Goal: Find specific page/section: Find specific page/section

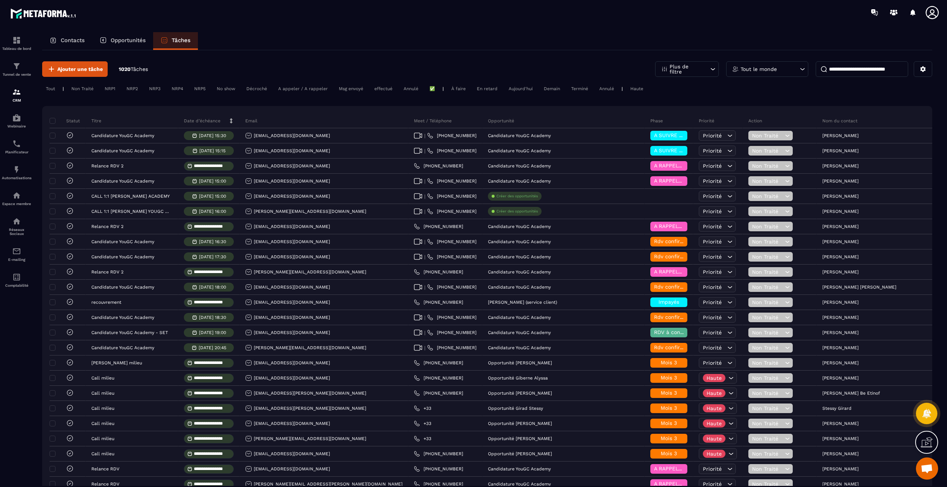
click at [862, 68] on input at bounding box center [861, 69] width 92 height 16
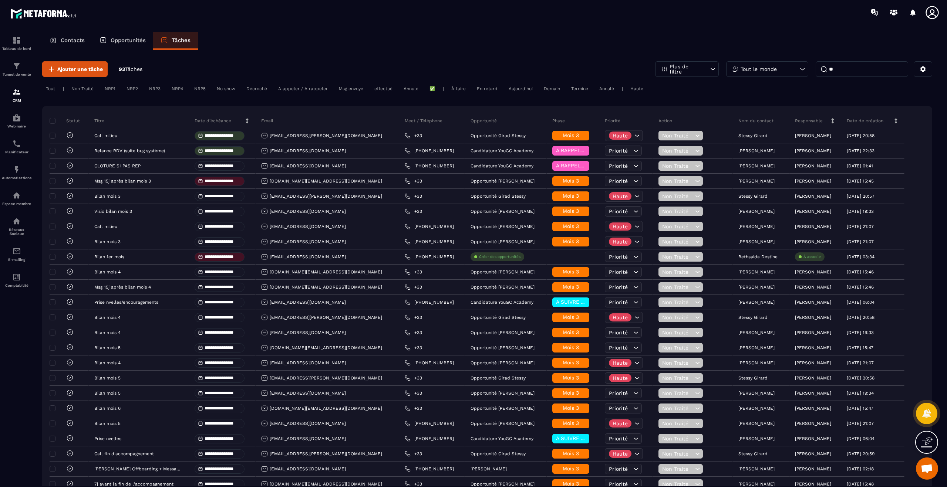
type input "**"
click at [81, 41] on p "Contacts" at bounding box center [73, 40] width 24 height 7
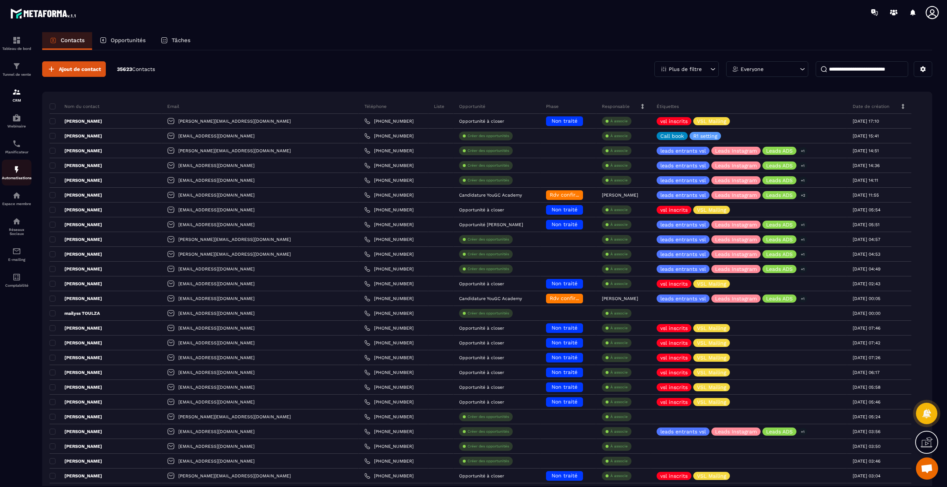
click at [8, 177] on p "Automatisations" at bounding box center [17, 178] width 30 height 4
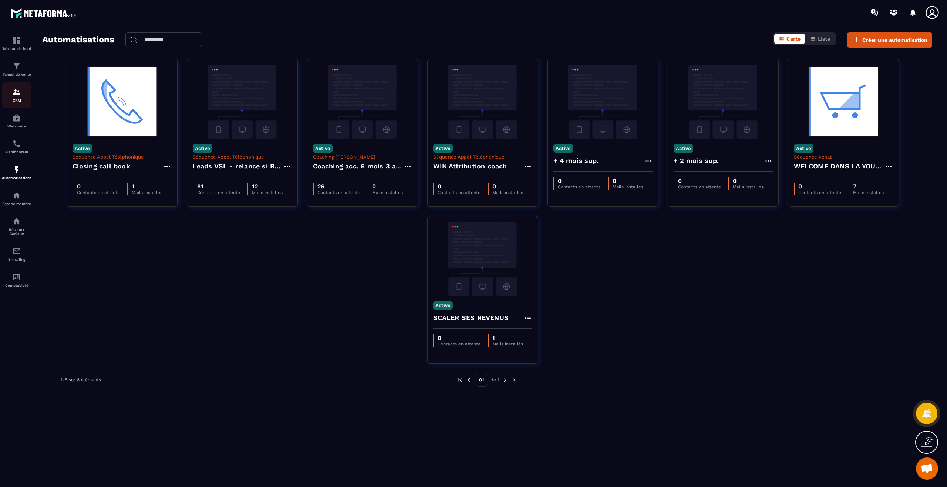
click at [26, 98] on p "CRM" at bounding box center [17, 100] width 30 height 4
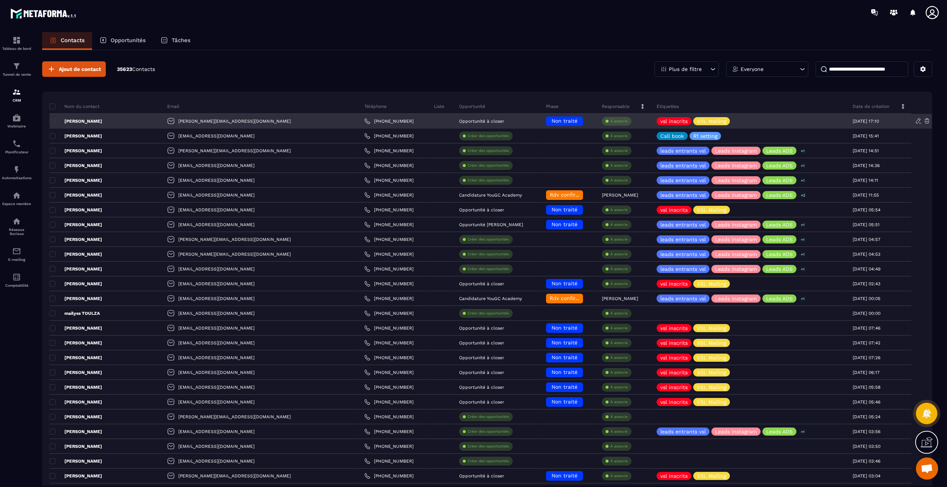
click at [86, 120] on p "[PERSON_NAME]" at bounding box center [76, 121] width 53 height 6
